Goal: Find specific fact: Find specific fact

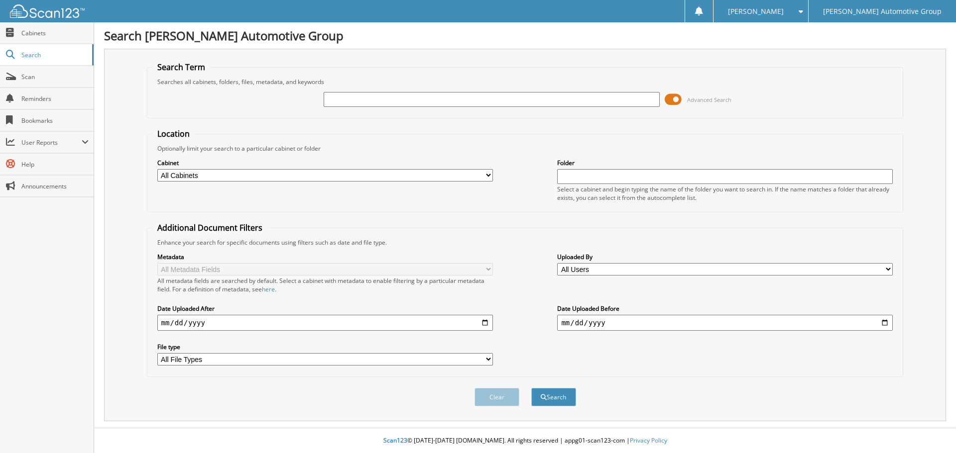
click at [469, 101] on input "text" at bounding box center [492, 99] width 336 height 15
type input "MB6567A"
click at [484, 76] on fieldset "Search Term Searches all cabinets, folders, files, metadata, and keywords MB656…" at bounding box center [525, 90] width 757 height 57
click at [555, 393] on button "Search" at bounding box center [553, 397] width 45 height 18
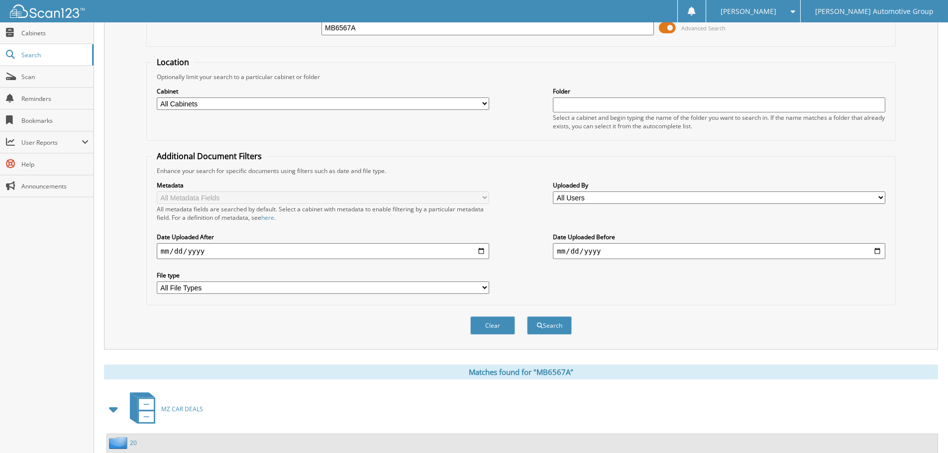
scroll to position [142, 0]
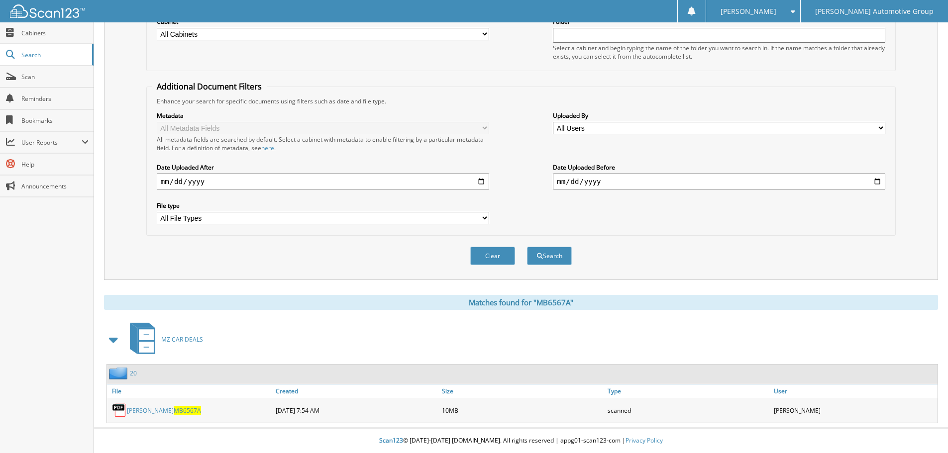
click at [146, 410] on link "CODY, LEBRENDA MB6567A" at bounding box center [164, 411] width 74 height 8
